Goal: Task Accomplishment & Management: Manage account settings

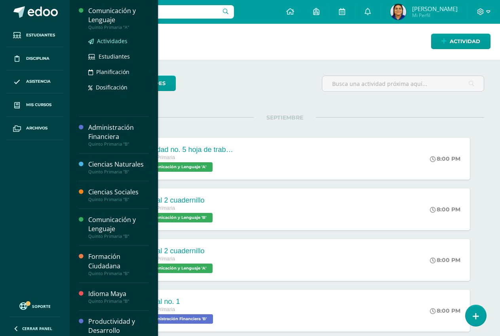
click at [116, 40] on span "Actividades" at bounding box center [112, 41] width 30 height 8
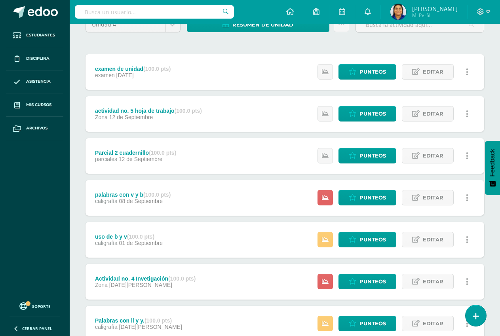
scroll to position [79, 0]
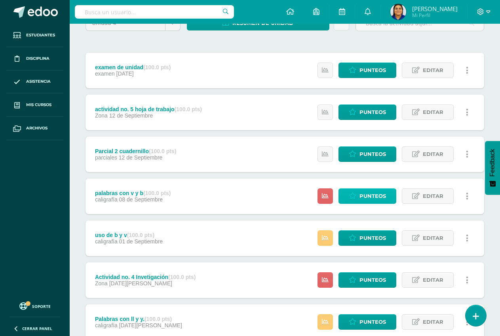
click at [374, 199] on span "Punteos" at bounding box center [373, 196] width 27 height 15
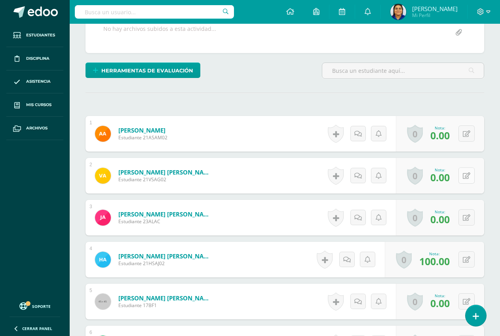
scroll to position [160, 0]
click at [466, 176] on icon at bounding box center [467, 175] width 8 height 7
click at [466, 176] on button at bounding box center [467, 175] width 16 height 16
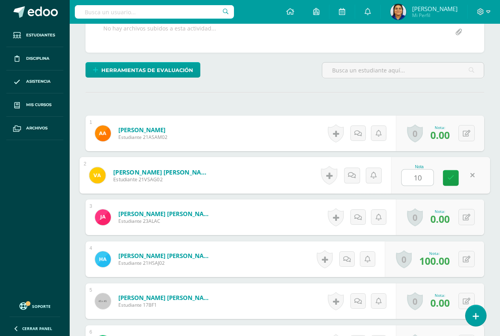
type input "100"
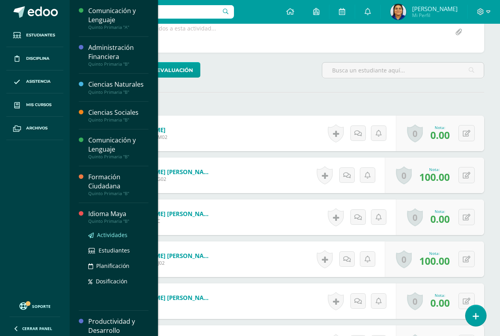
click at [116, 232] on span "Actividades" at bounding box center [112, 235] width 30 height 8
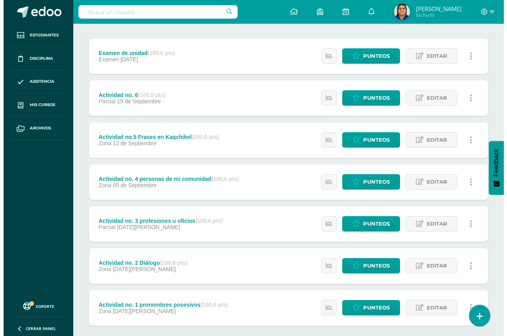
scroll to position [79, 0]
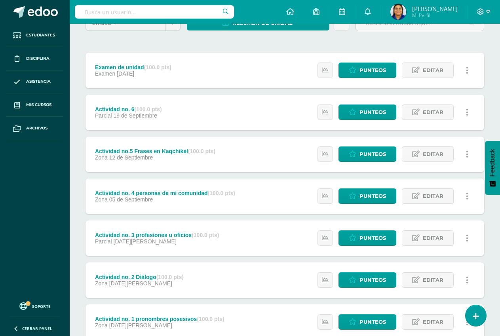
click at [246, 123] on div "Actividad no. 6 (100.0 pts) Parcial [DATE] Estatus de Actividad: 29 Estudiantes…" at bounding box center [285, 113] width 399 height 36
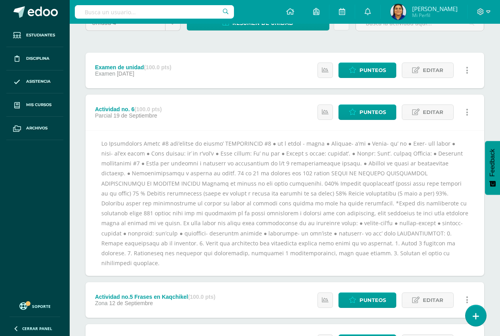
click at [234, 41] on div "Unidad 4 Unidad 1 Unidad 2 Unidad 3 Unidad 4 Resumen de unidad Descargar como H…" at bounding box center [284, 269] width 405 height 508
click at [472, 310] on link at bounding box center [475, 315] width 23 height 23
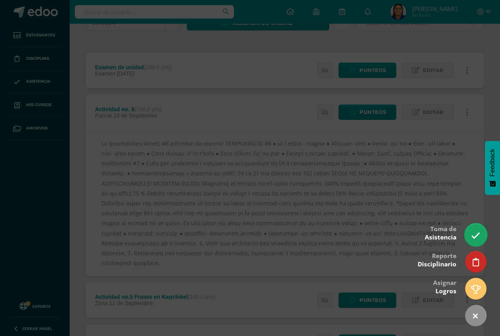
click at [475, 241] on link at bounding box center [475, 234] width 23 height 23
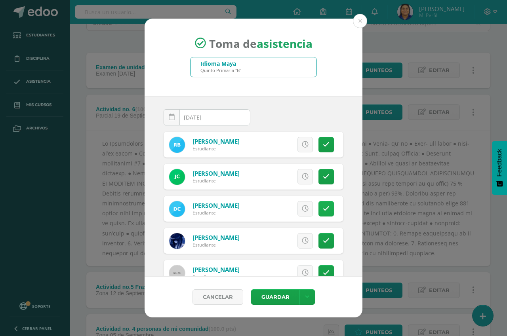
click at [323, 209] on icon at bounding box center [326, 209] width 7 height 7
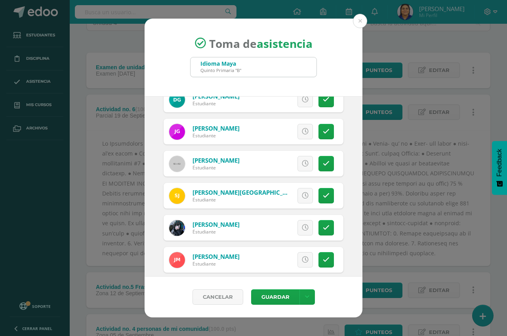
scroll to position [277, 0]
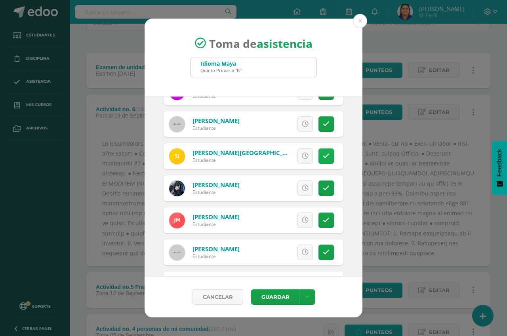
click at [318, 155] on link at bounding box center [325, 155] width 15 height 15
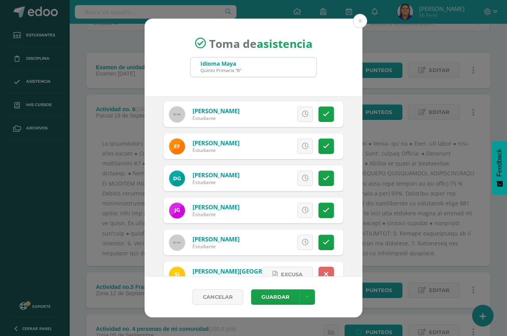
scroll to position [158, 0]
click at [323, 147] on icon at bounding box center [326, 146] width 7 height 7
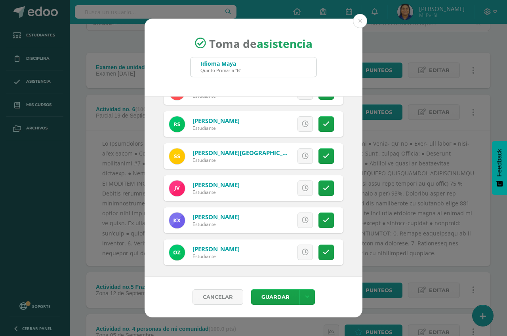
scroll to position [792, 0]
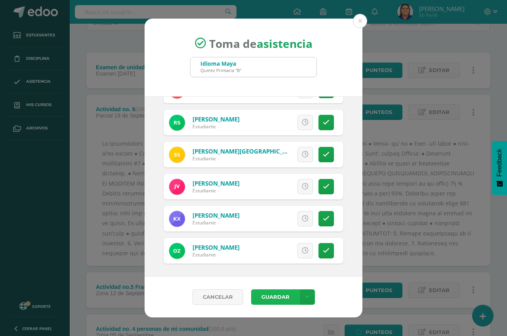
click at [278, 300] on button "Guardar" at bounding box center [275, 296] width 48 height 15
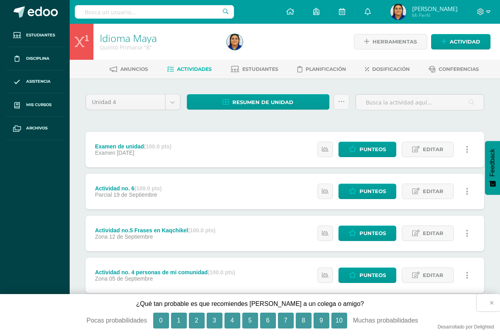
click at [491, 303] on button "×" at bounding box center [488, 302] width 23 height 17
